Goal: Obtain resource: Download file/media

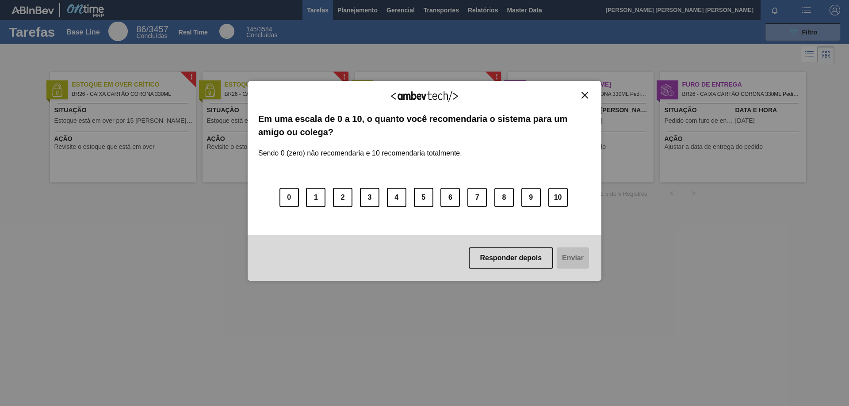
click at [585, 98] on img "Close" at bounding box center [584, 95] width 7 height 7
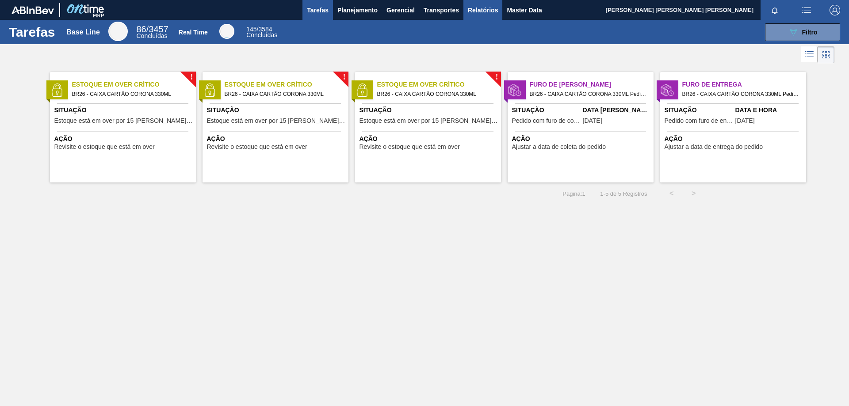
click at [494, 13] on span "Relatórios" at bounding box center [483, 10] width 30 height 11
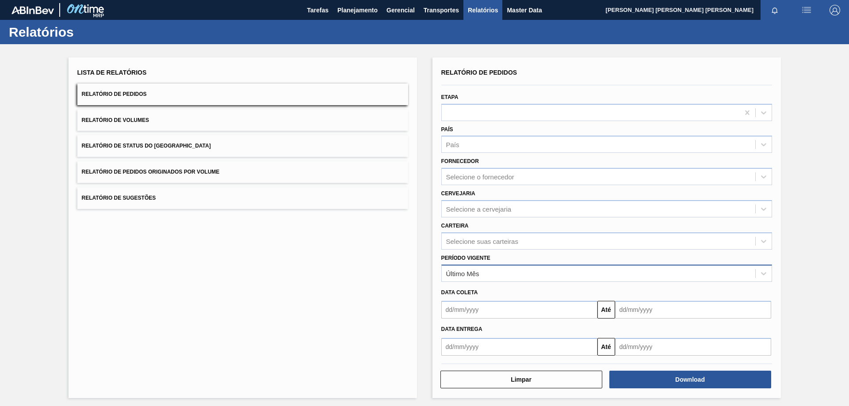
click at [475, 275] on div "Último Mês" at bounding box center [462, 274] width 33 height 8
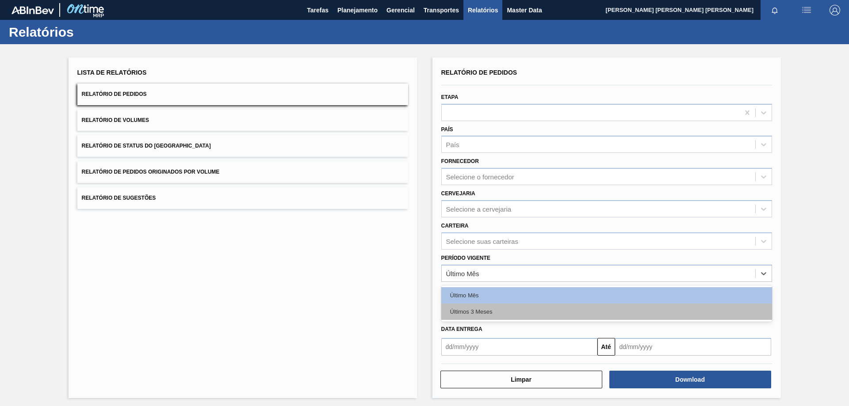
click at [476, 310] on div "Últimos 3 Meses" at bounding box center [606, 312] width 331 height 16
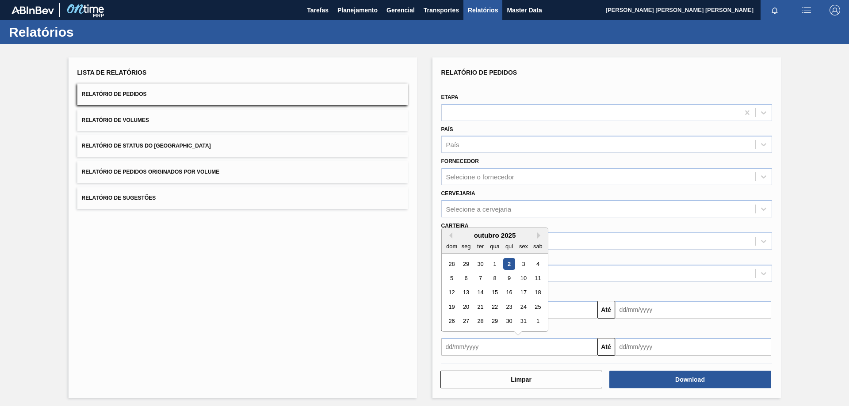
click at [476, 344] on input "text" at bounding box center [519, 347] width 156 height 18
click at [449, 264] on div "28" at bounding box center [452, 264] width 12 height 12
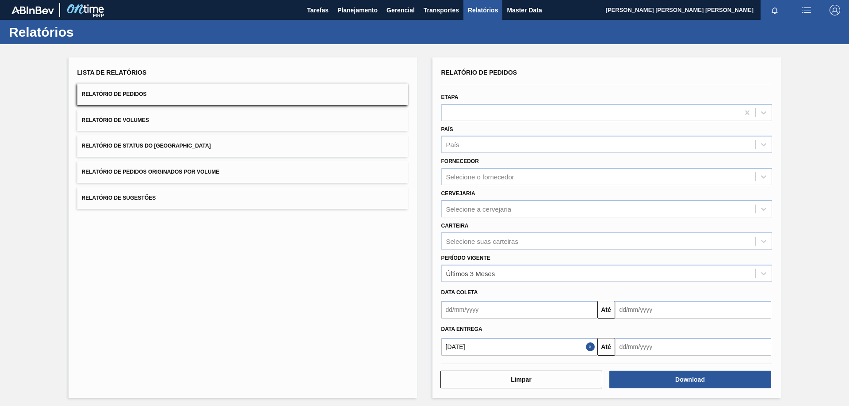
type input "28/09/2025"
click at [646, 346] on input "text" at bounding box center [693, 347] width 156 height 18
click at [713, 321] on div "1" at bounding box center [711, 322] width 12 height 12
type input "01/11/2025"
click at [352, 315] on div "Lista de Relatórios Relatório de Pedidos Relatório de Volumes Relatório de Stat…" at bounding box center [243, 227] width 348 height 341
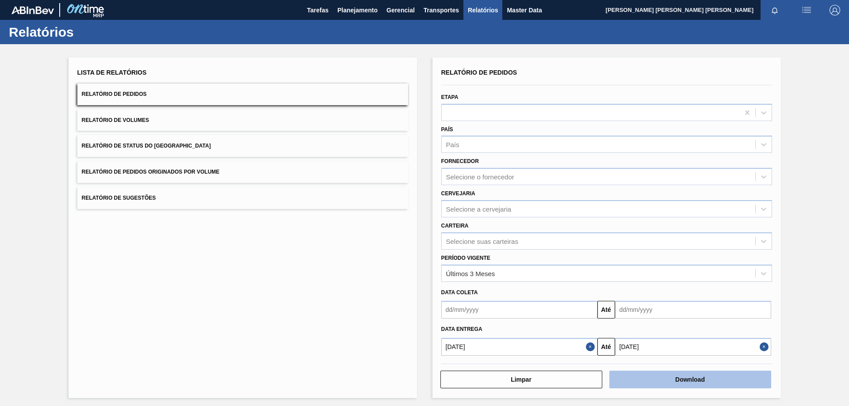
click at [672, 377] on button "Download" at bounding box center [690, 380] width 162 height 18
